Goal: Transaction & Acquisition: Purchase product/service

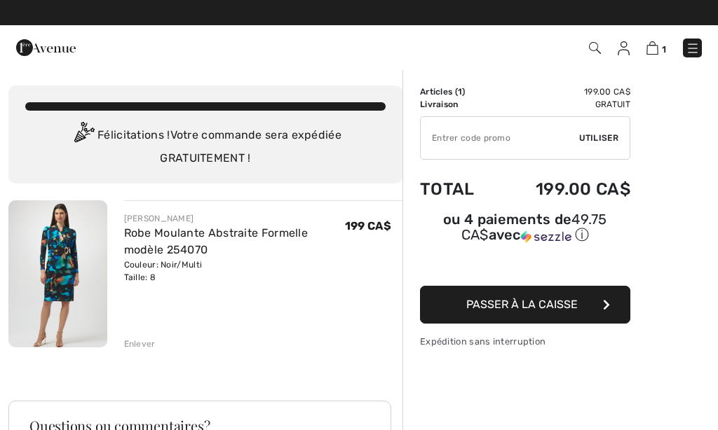
click at [622, 53] on img at bounding box center [624, 48] width 12 height 14
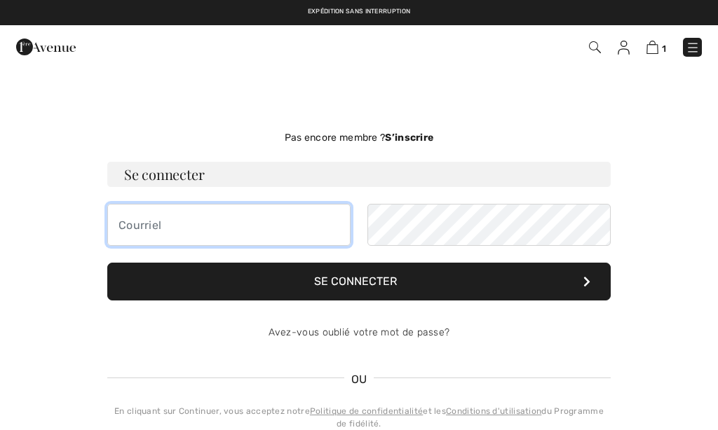
click at [170, 229] on input "email" at bounding box center [228, 225] width 243 height 42
checkbox input "true"
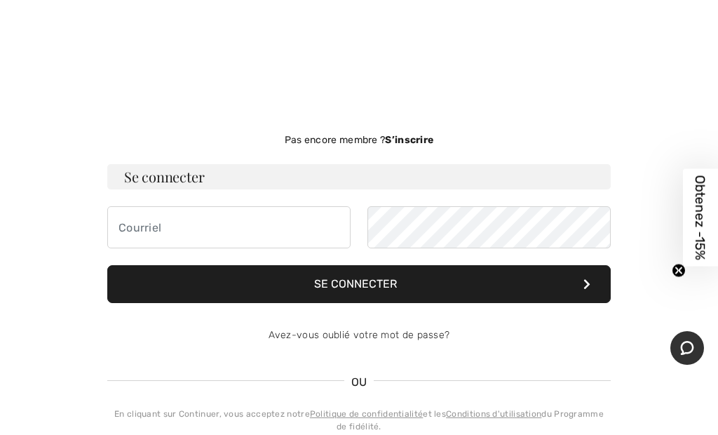
scroll to position [133, 0]
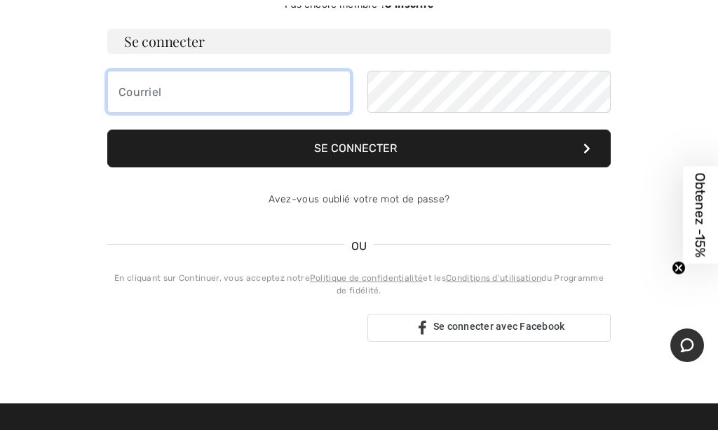
click at [156, 99] on input "email" at bounding box center [228, 92] width 243 height 42
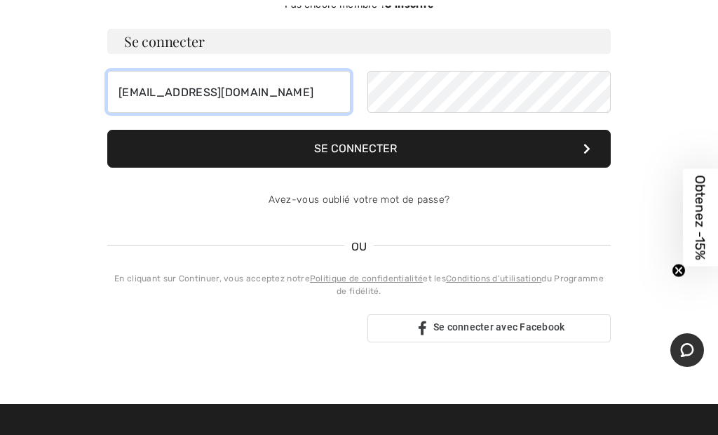
type input "brenda_beaulieu2038@hotmail.com"
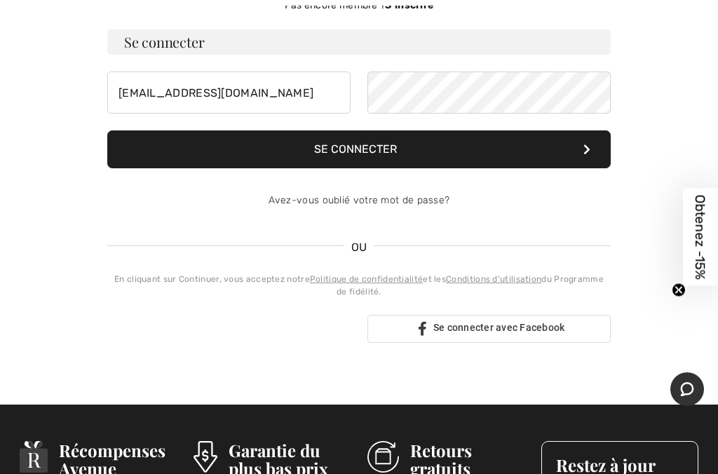
click at [162, 154] on button "Se connecter" at bounding box center [358, 149] width 503 height 38
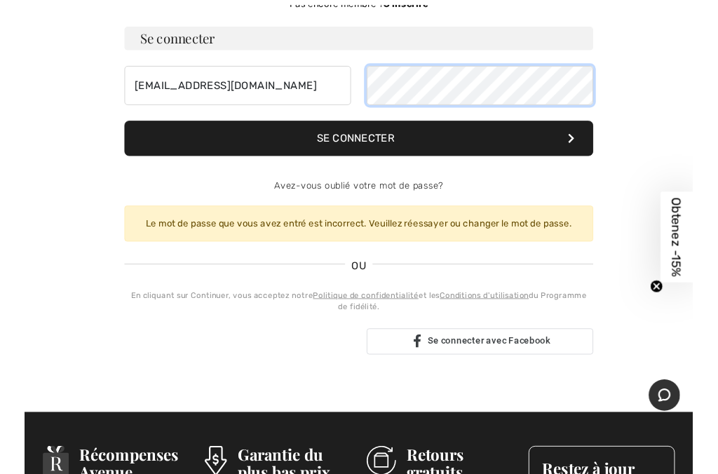
scroll to position [132, 0]
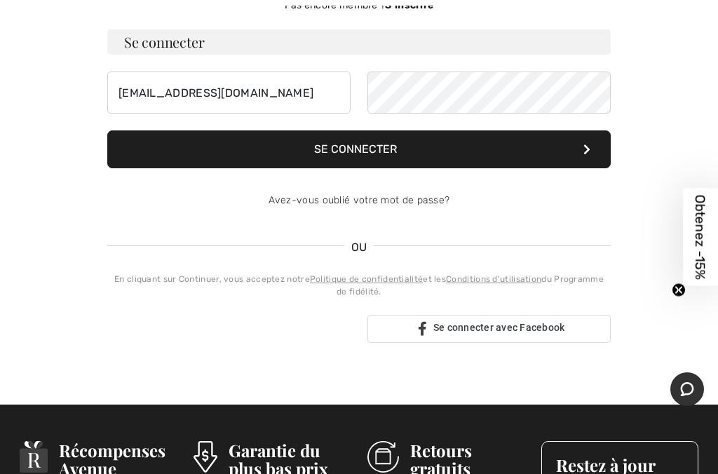
click at [215, 139] on button "Se connecter" at bounding box center [358, 149] width 503 height 38
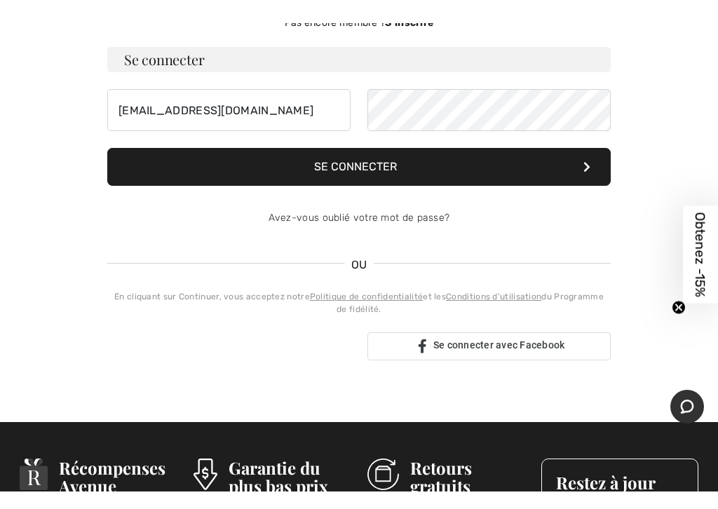
scroll to position [133, 0]
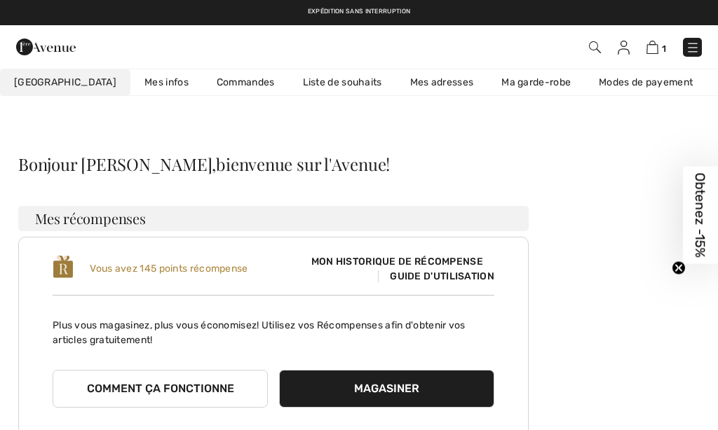
click at [214, 260] on div "Vous avez 145 points récompense" at bounding box center [163, 268] width 221 height 29
click at [330, 259] on span "Mon historique de récompense" at bounding box center [397, 261] width 194 height 15
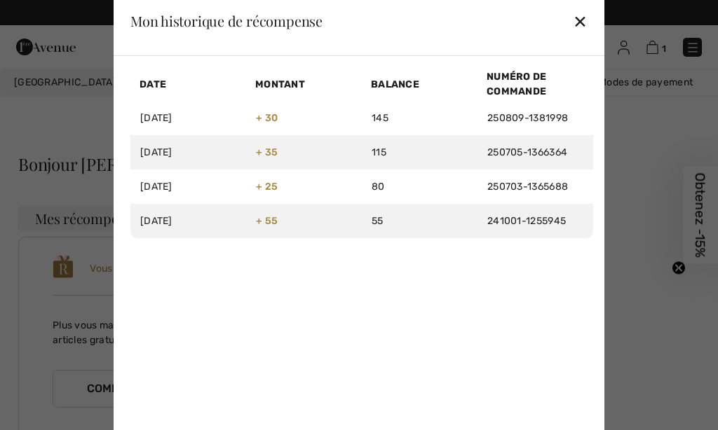
click at [1, 217] on div at bounding box center [359, 215] width 718 height 430
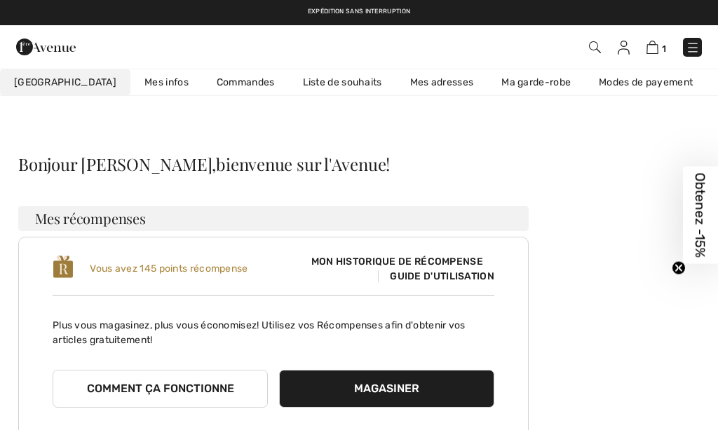
click at [656, 49] on img at bounding box center [652, 47] width 12 height 13
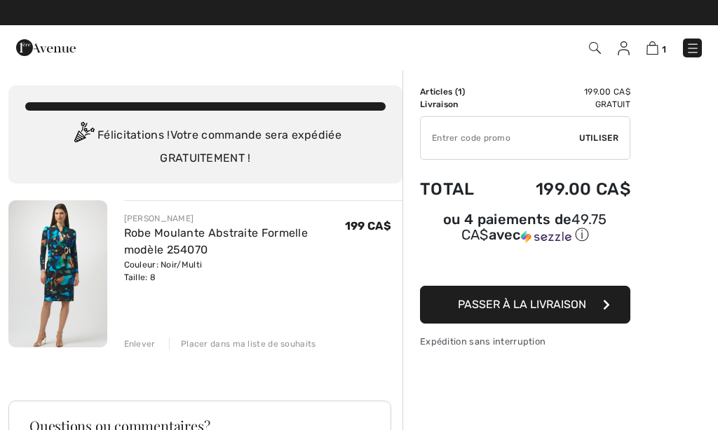
click at [485, 308] on span "Passer à la livraison" at bounding box center [522, 304] width 128 height 13
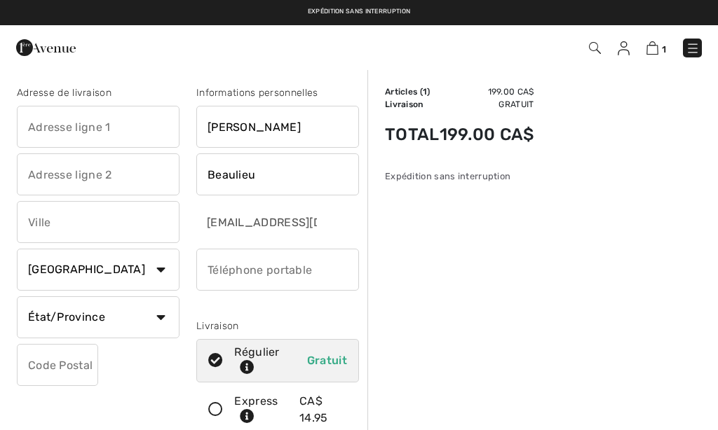
click at [49, 124] on input "text" at bounding box center [98, 127] width 163 height 42
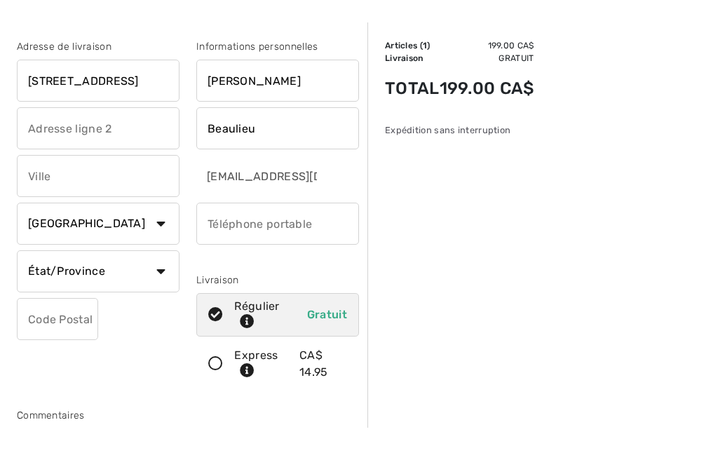
type input "[STREET_ADDRESS]"
click at [40, 201] on input "text" at bounding box center [98, 222] width 163 height 42
click at [218, 201] on input "[EMAIL_ADDRESS][DOMAIN_NAME]" at bounding box center [257, 222] width 122 height 42
type input "Saint-Jacques"
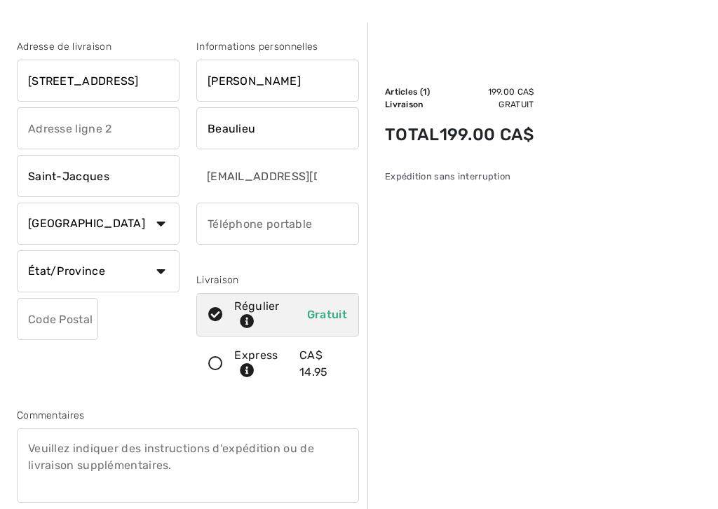
click at [149, 280] on select "État/Province [GEOGRAPHIC_DATA][PERSON_NAME][GEOGRAPHIC_DATA] [GEOGRAPHIC_DATA]…" at bounding box center [98, 271] width 163 height 42
select select "NB"
click at [243, 219] on input "phone" at bounding box center [277, 224] width 163 height 42
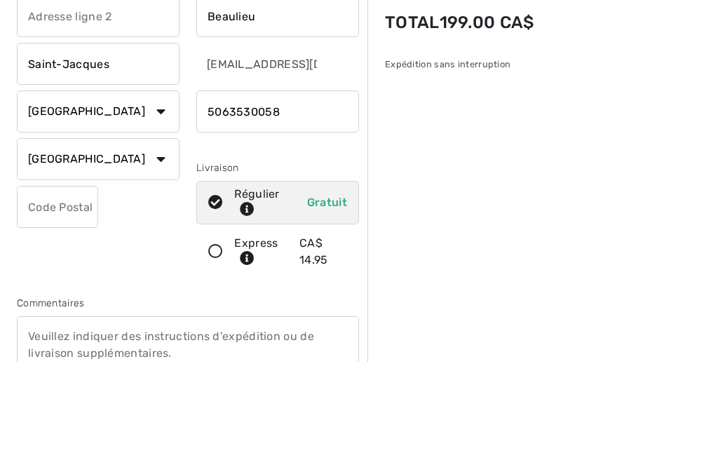
scroll to position [158, 0]
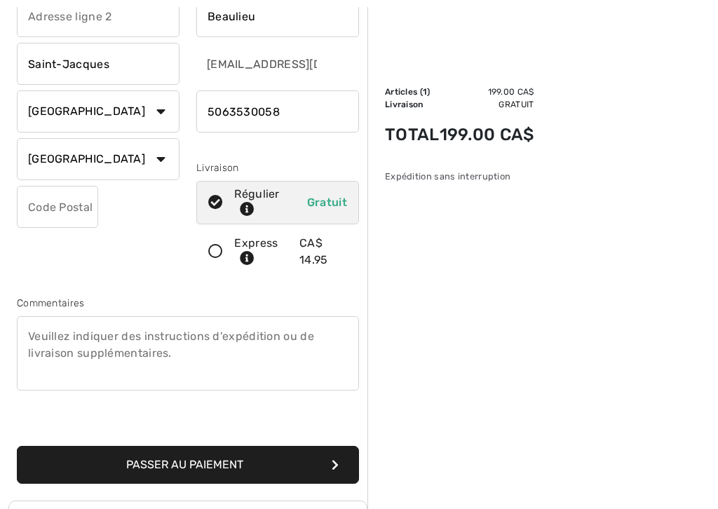
type input "5063530058"
click at [41, 198] on input "text" at bounding box center [57, 207] width 81 height 42
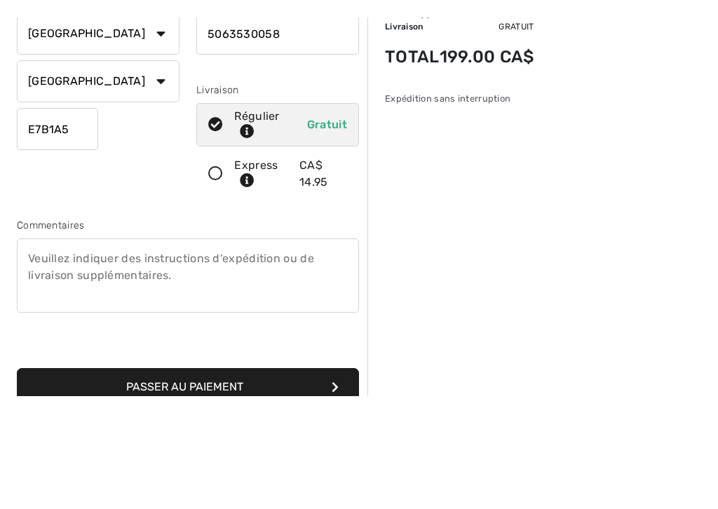
scroll to position [254, 0]
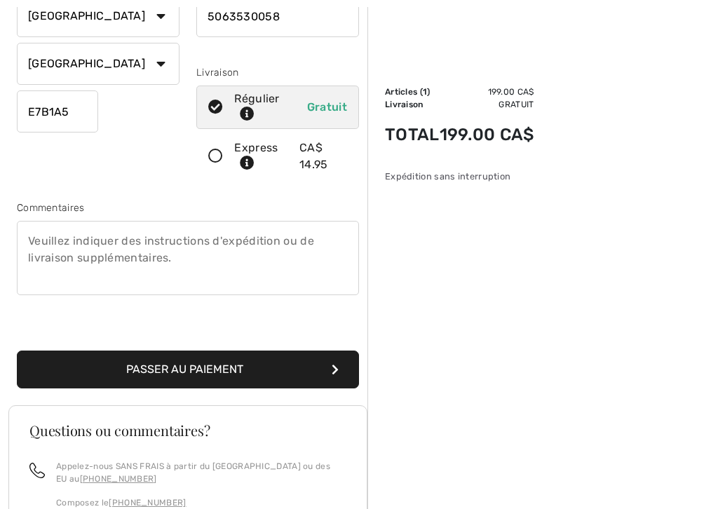
type input "E7B1A5"
click at [261, 370] on button "Passer au paiement" at bounding box center [188, 369] width 342 height 38
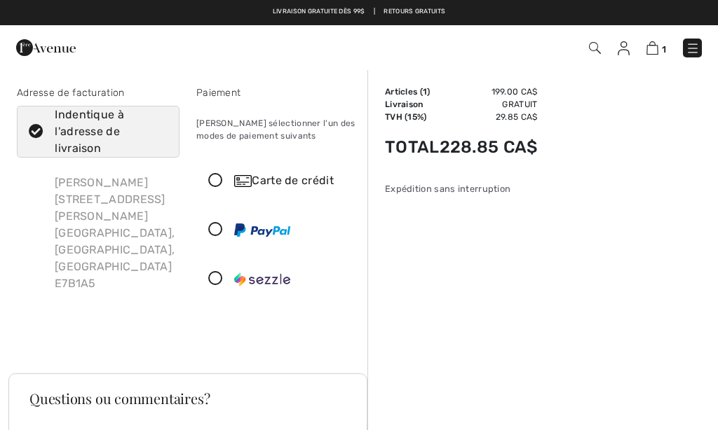
click at [220, 182] on icon at bounding box center [215, 181] width 37 height 15
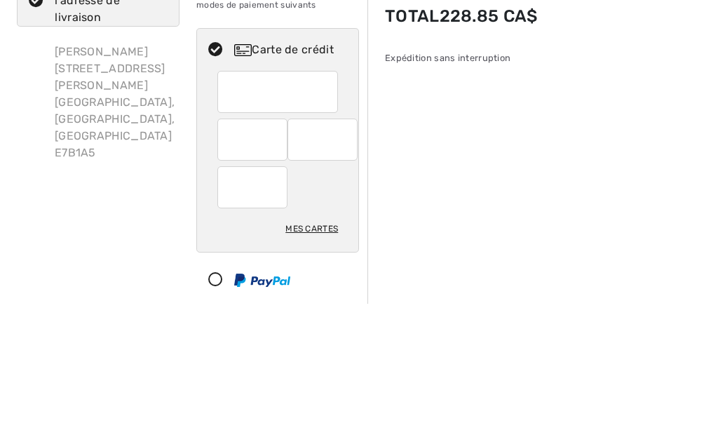
click at [226, 250] on div at bounding box center [252, 271] width 70 height 42
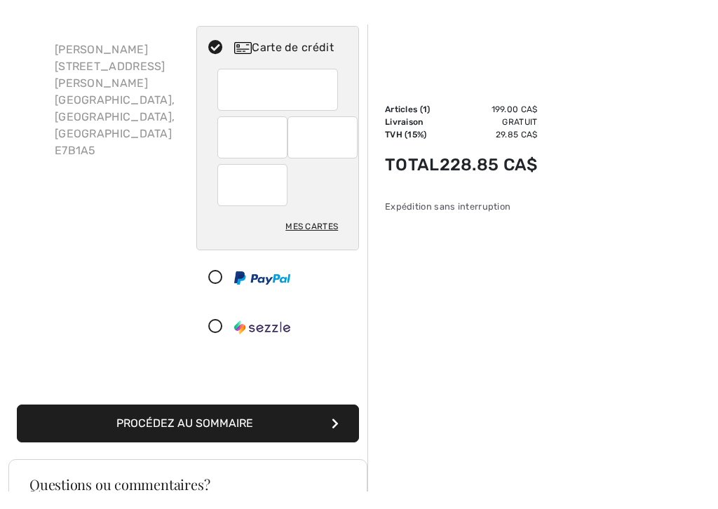
scroll to position [151, 0]
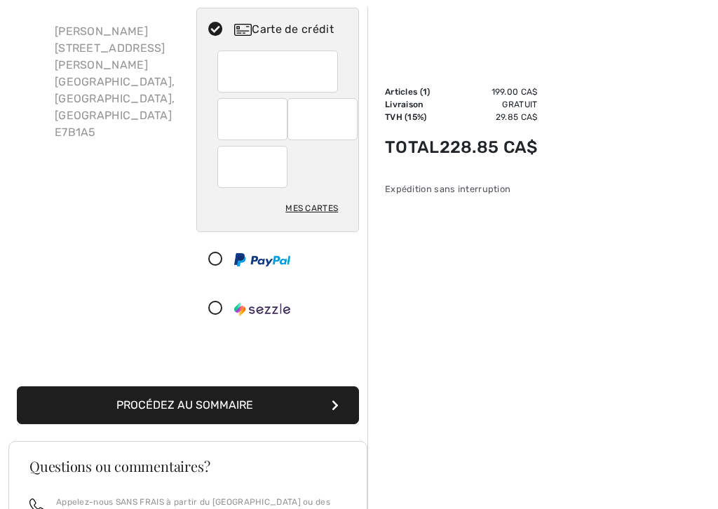
click at [88, 402] on button "Procédez au sommaire" at bounding box center [188, 405] width 342 height 38
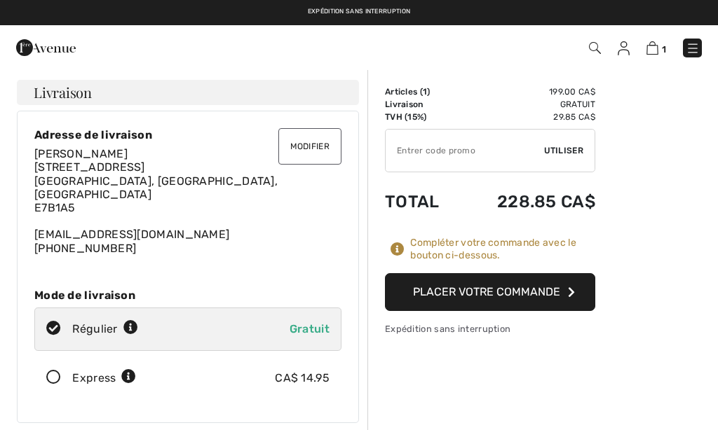
click at [489, 296] on button "Placer votre commande" at bounding box center [490, 292] width 210 height 38
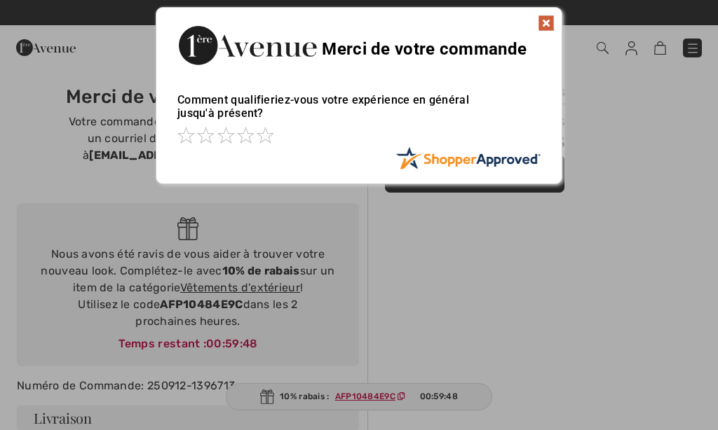
click at [543, 27] on img at bounding box center [546, 23] width 17 height 17
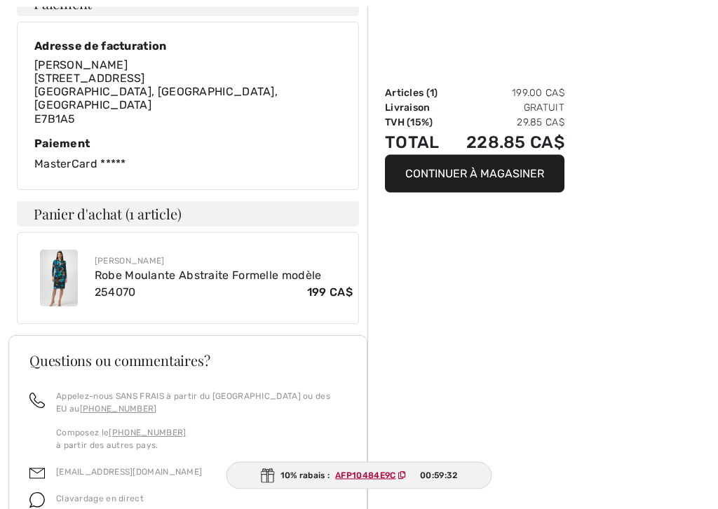
scroll to position [648, 0]
